Goal: Task Accomplishment & Management: Manage account settings

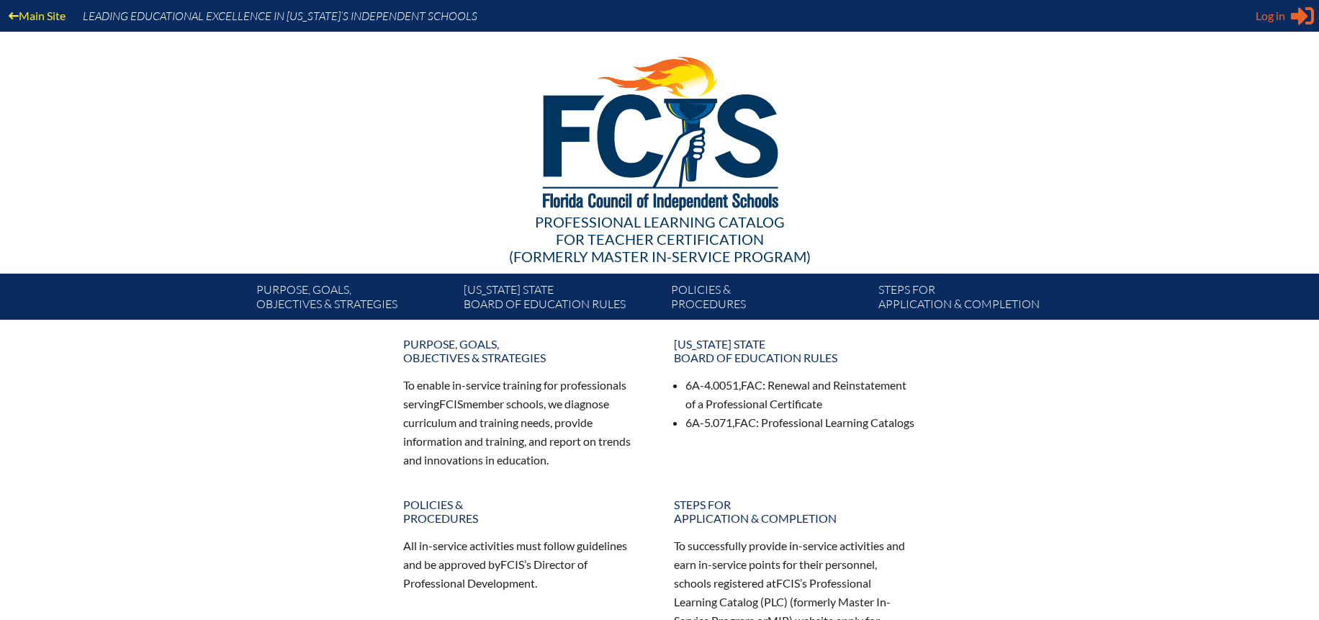
drag, startPoint x: 1271, startPoint y: 7, endPoint x: 1270, endPoint y: 14, distance: 7.3
click at [1271, 9] on span "Log in" at bounding box center [1271, 15] width 30 height 17
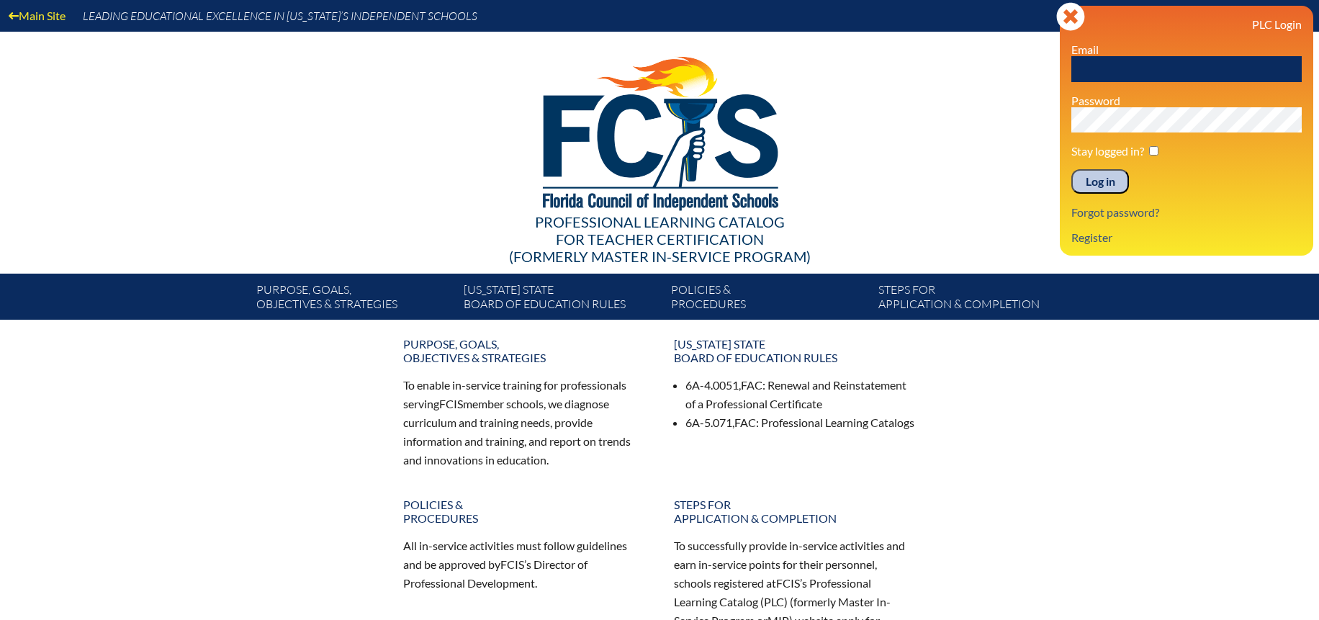
click at [1104, 67] on input "text" at bounding box center [1186, 69] width 230 height 26
type input "[EMAIL_ADDRESS][DOMAIN_NAME]"
click at [1096, 181] on input "Log in" at bounding box center [1100, 181] width 58 height 24
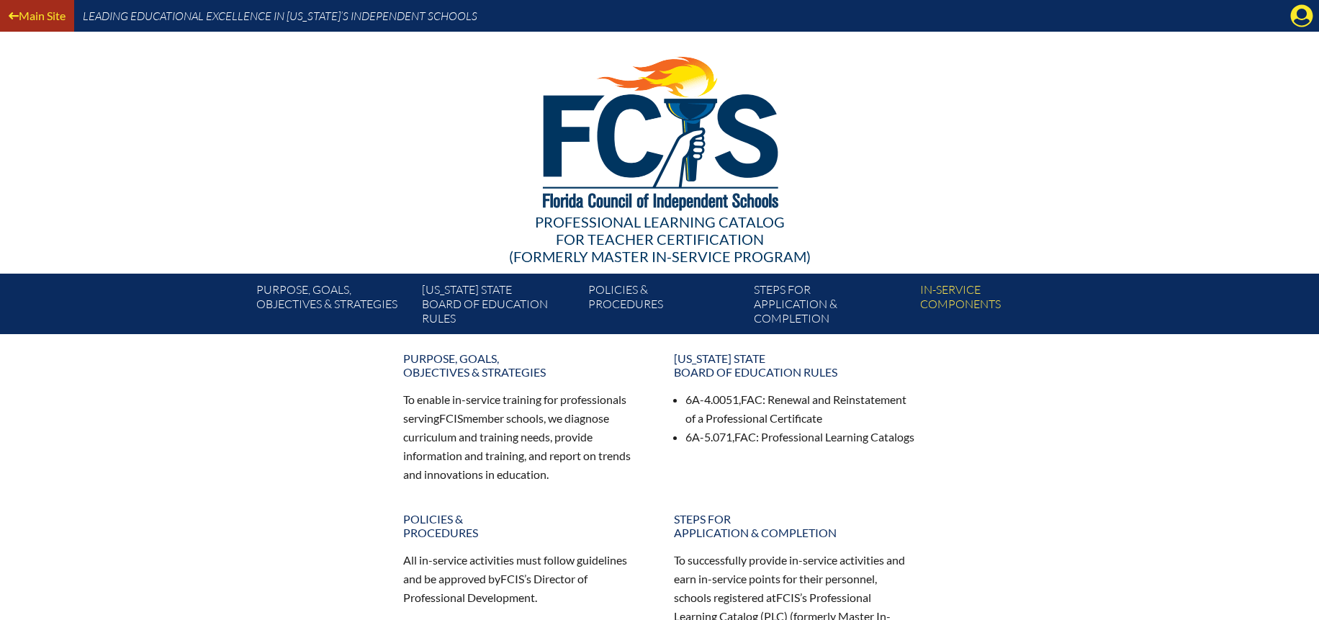
click at [27, 14] on link "Main Site" at bounding box center [37, 15] width 68 height 19
